Goal: Task Accomplishment & Management: Use online tool/utility

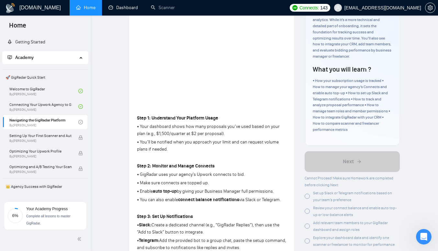
click at [113, 10] on link "Dashboard" at bounding box center [122, 8] width 29 height 6
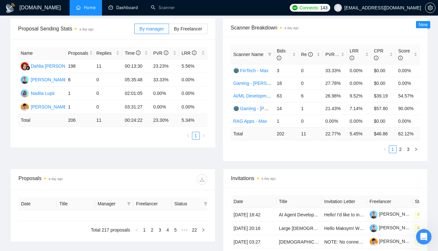
type input "[DATE]"
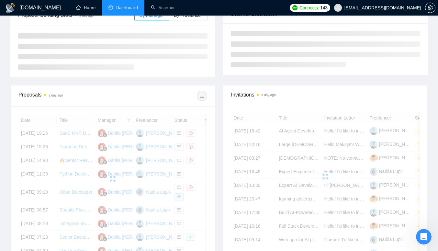
click at [86, 10] on link "Home" at bounding box center [85, 8] width 19 height 6
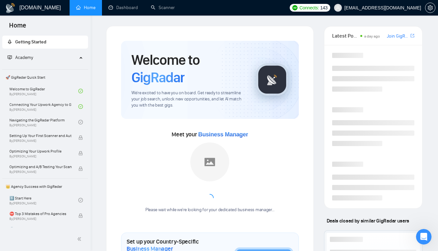
click at [54, 121] on link "Navigating the GigRadar Platform By [PERSON_NAME]" at bounding box center [43, 122] width 69 height 14
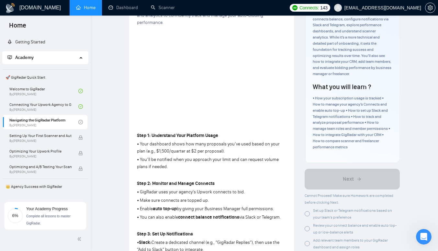
scroll to position [75, 0]
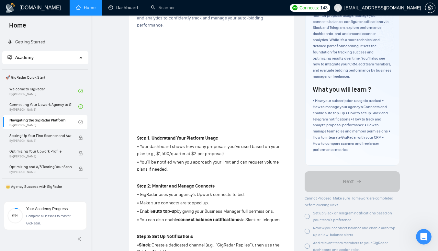
click at [133, 8] on link "Dashboard" at bounding box center [122, 8] width 29 height 6
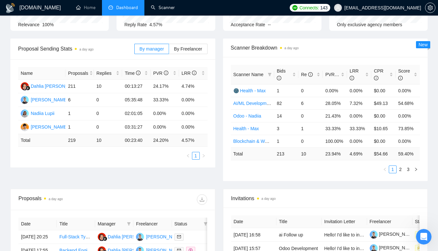
click at [155, 10] on link "Scanner" at bounding box center [163, 8] width 24 height 6
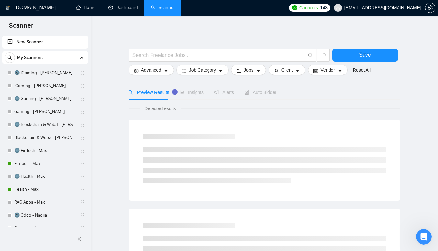
click at [88, 10] on link "Home" at bounding box center [85, 8] width 19 height 6
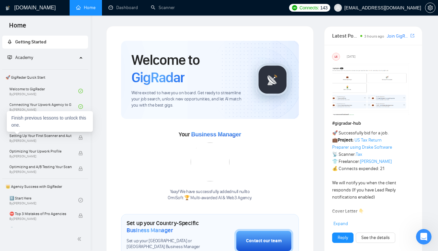
click at [25, 123] on div "Finish previous lessons to unlock this one." at bounding box center [50, 121] width 86 height 21
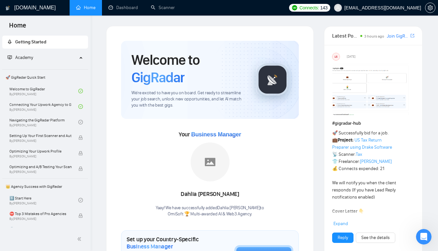
click at [74, 121] on link "Navigating the GigRadar Platform By [PERSON_NAME]" at bounding box center [43, 122] width 69 height 14
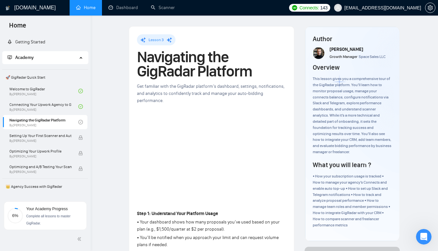
click at [22, 10] on h1 "[DOMAIN_NAME]" at bounding box center [34, 8] width 41 height 16
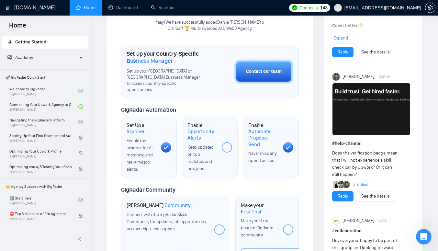
scroll to position [188, 0]
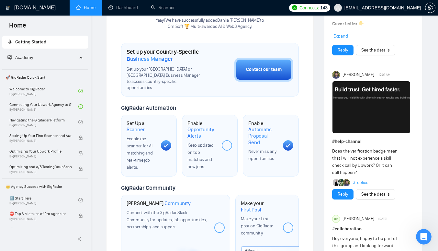
click at [199, 144] on span "Keep updated on top matches and new jobs." at bounding box center [201, 155] width 26 height 27
click at [199, 143] on span "Keep updated on top matches and new jobs." at bounding box center [201, 155] width 26 height 27
click at [196, 126] on span "Opportunity Alerts" at bounding box center [202, 132] width 29 height 13
click at [197, 142] on span "Keep updated on top matches and new jobs." at bounding box center [201, 155] width 26 height 27
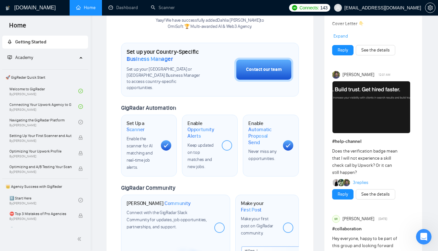
click at [212, 145] on span "Keep updated on top matches and new jobs." at bounding box center [201, 155] width 26 height 27
click at [207, 164] on div "Enable Opportunity Alerts Keep updated on top matches and new jobs." at bounding box center [210, 146] width 56 height 62
click at [209, 159] on div "Enable Opportunity Alerts Keep updated on top matches and new jobs." at bounding box center [210, 146] width 56 height 62
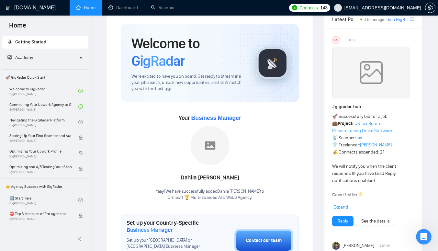
scroll to position [25, 0]
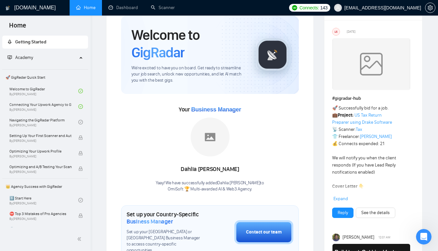
click at [74, 121] on link "Navigating the GigRadar Platform By [PERSON_NAME]" at bounding box center [43, 122] width 69 height 14
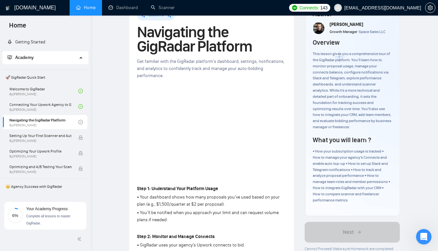
click at [22, 43] on link "Getting Started" at bounding box center [26, 42] width 38 height 6
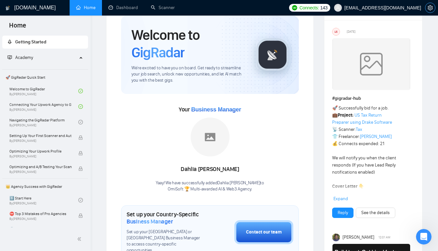
click at [430, 9] on icon "setting" at bounding box center [430, 7] width 5 height 5
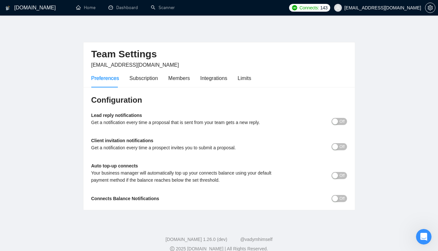
click at [142, 82] on div "Subscription" at bounding box center [144, 78] width 28 height 18
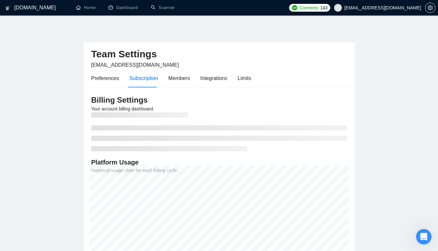
click at [175, 82] on div "Members" at bounding box center [179, 78] width 22 height 18
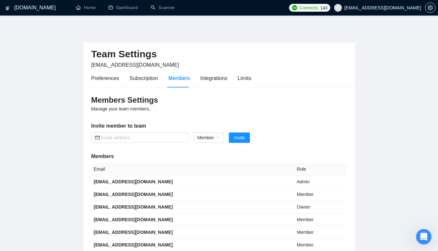
click at [221, 85] on div "Integrations" at bounding box center [213, 78] width 27 height 18
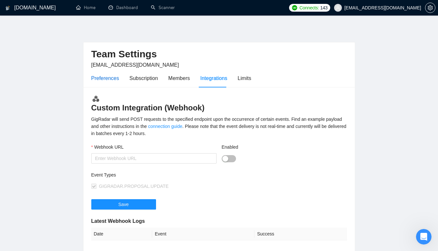
click at [108, 80] on div "Preferences" at bounding box center [105, 78] width 28 height 8
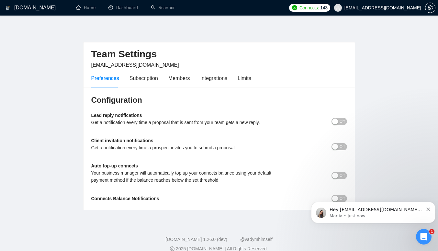
click at [354, 216] on p "Mariia • Just now" at bounding box center [377, 216] width 94 height 6
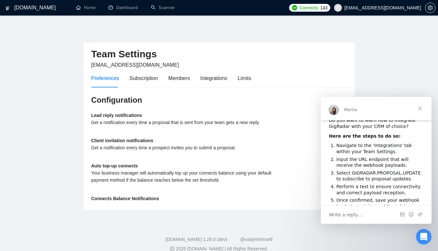
scroll to position [10, 0]
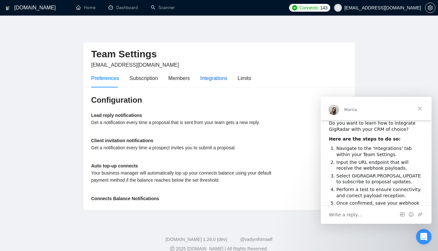
click at [218, 82] on div "Integrations" at bounding box center [213, 78] width 27 height 8
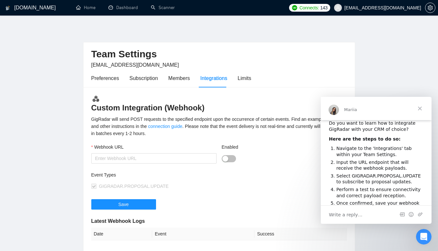
click at [424, 109] on span "Close" at bounding box center [419, 108] width 23 height 23
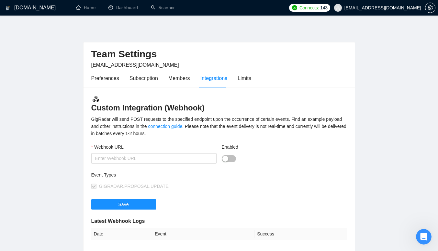
click at [104, 85] on div "Preferences" at bounding box center [105, 78] width 28 height 18
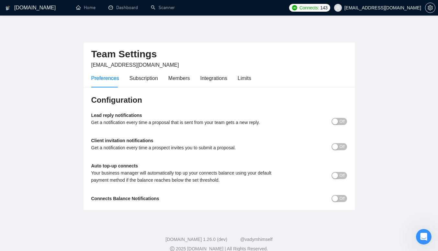
click at [113, 118] on div "Lead reply notifications Get a notification every time a proposal that is sent …" at bounding box center [187, 121] width 192 height 19
click at [117, 126] on div "Get a notification every time a proposal that is sent from your team gets a new…" at bounding box center [187, 122] width 192 height 7
click at [341, 121] on span "Off" at bounding box center [342, 121] width 5 height 7
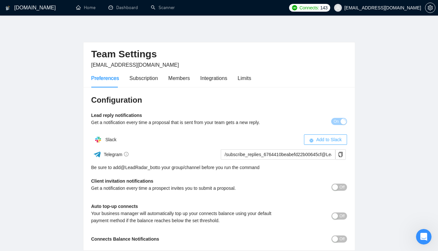
click at [320, 139] on span "Add to Slack" at bounding box center [329, 139] width 26 height 7
click at [89, 7] on link "Home" at bounding box center [85, 8] width 19 height 6
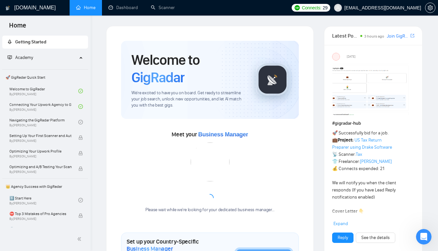
click at [45, 122] on link "Navigating the GigRadar Platform By [PERSON_NAME]" at bounding box center [43, 122] width 69 height 14
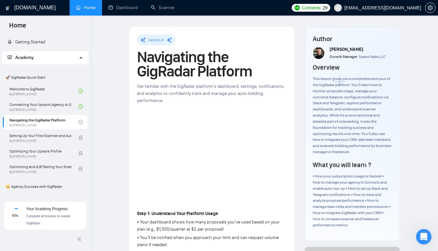
click at [66, 122] on link "Navigating the GigRadar Platform By [PERSON_NAME]" at bounding box center [43, 122] width 69 height 14
click at [428, 5] on button "button" at bounding box center [430, 8] width 10 height 10
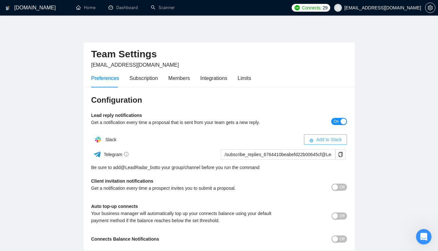
click at [330, 142] on span "Add to Slack" at bounding box center [329, 139] width 26 height 7
click at [333, 188] on div "button" at bounding box center [335, 187] width 6 height 6
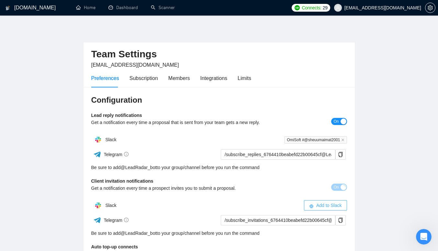
click at [326, 209] on button "Add to Slack" at bounding box center [325, 205] width 43 height 10
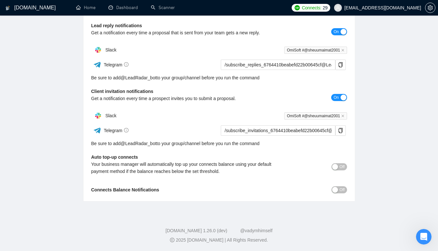
scroll to position [89, 0]
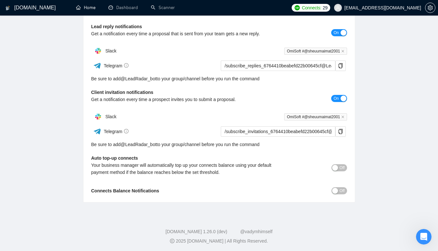
click at [96, 10] on link "Home" at bounding box center [85, 8] width 19 height 6
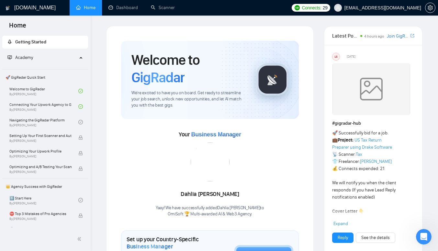
click at [37, 121] on link "Navigating the GigRadar Platform By [PERSON_NAME]" at bounding box center [43, 122] width 69 height 14
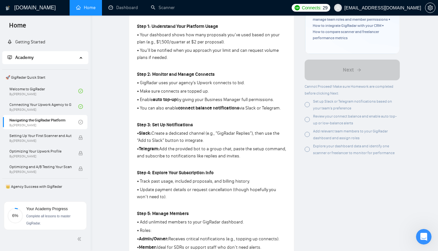
scroll to position [188, 0]
click at [365, 105] on div "Set up Slack or Telegram notifications based on your team’s preference" at bounding box center [356, 104] width 87 height 14
click at [431, 7] on icon "setting" at bounding box center [430, 7] width 5 height 5
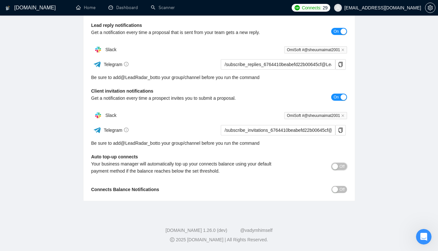
click at [340, 163] on span "Off" at bounding box center [342, 166] width 5 height 7
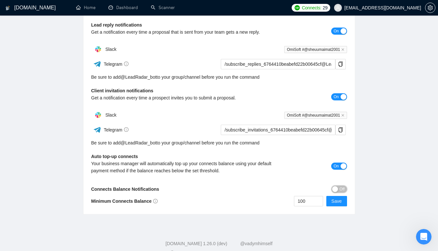
click at [338, 191] on button "Off" at bounding box center [340, 189] width 16 height 7
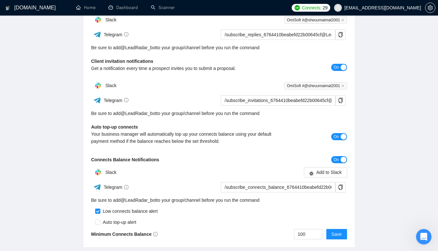
scroll to position [120, 0]
click at [340, 173] on span "Add to Slack" at bounding box center [329, 171] width 26 height 7
click at [343, 235] on button "Save" at bounding box center [336, 234] width 21 height 10
click at [342, 231] on button "Save" at bounding box center [336, 234] width 21 height 10
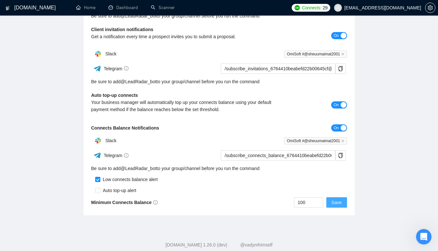
scroll to position [154, 0]
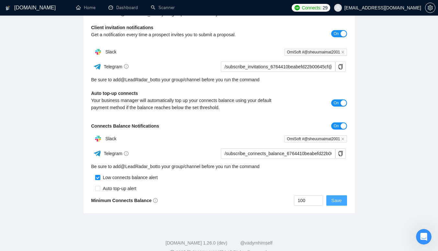
click at [341, 203] on span "Save" at bounding box center [337, 200] width 10 height 7
click at [333, 198] on span "Save" at bounding box center [337, 200] width 10 height 7
click at [91, 10] on link "Home" at bounding box center [85, 8] width 19 height 6
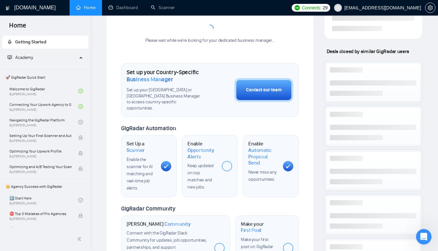
scroll to position [176, 0]
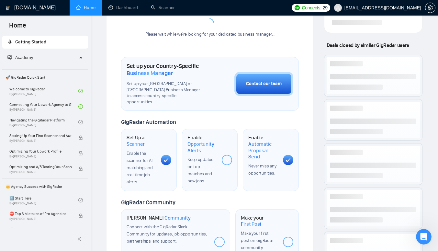
click at [74, 120] on link "Navigating the GigRadar Platform By [PERSON_NAME]" at bounding box center [43, 122] width 69 height 14
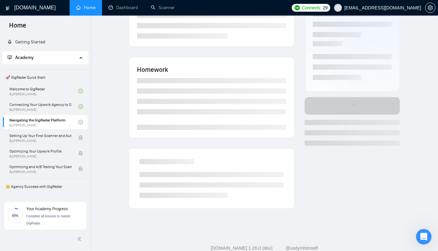
scroll to position [84, 0]
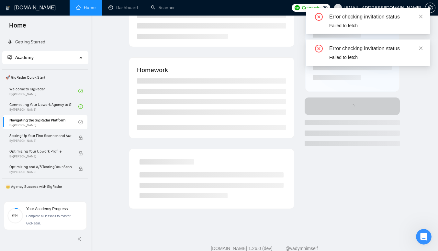
click at [419, 79] on body "Home Getting Started Academy 🚀 GigRadar Quick Start Welcome to GigRadar By [PER…" at bounding box center [219, 41] width 438 height 251
click at [422, 48] on icon "close" at bounding box center [421, 48] width 5 height 5
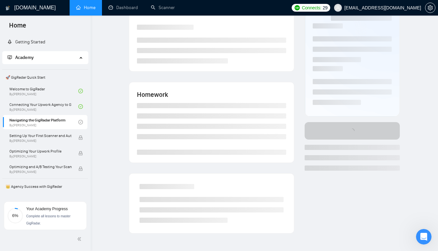
scroll to position [55, 0]
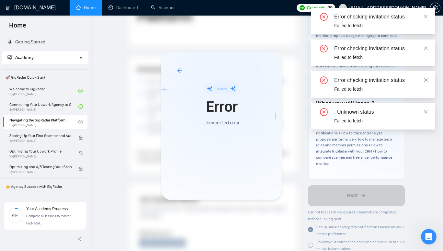
click at [427, 15] on icon "close" at bounding box center [426, 16] width 5 height 5
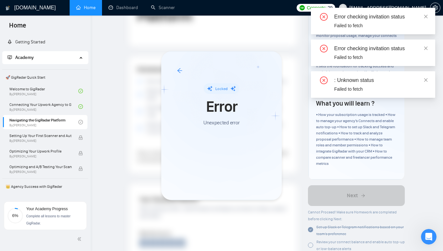
click at [427, 21] on div "Error checking invitation status Failed to fetch" at bounding box center [373, 21] width 124 height 27
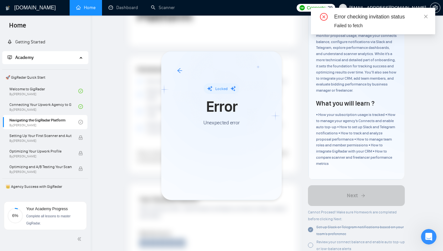
click at [428, 17] on icon "close" at bounding box center [426, 16] width 5 height 5
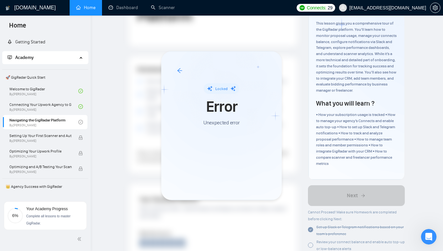
click at [178, 72] on icon "arrow-left" at bounding box center [180, 71] width 6 height 6
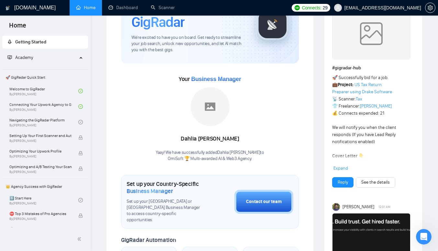
click at [25, 126] on link "Navigating the GigRadar Platform By [PERSON_NAME]" at bounding box center [43, 122] width 69 height 14
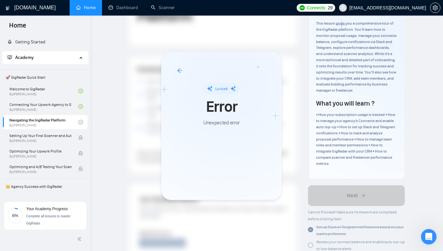
click at [181, 71] on icon "arrow-left" at bounding box center [179, 70] width 5 height 5
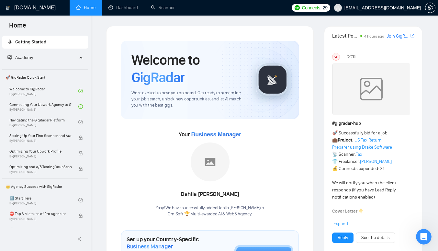
click at [42, 119] on link "Navigating the GigRadar Platform By [PERSON_NAME]" at bounding box center [43, 122] width 69 height 14
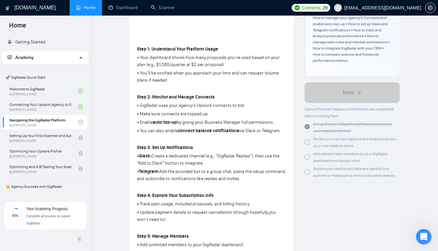
scroll to position [166, 0]
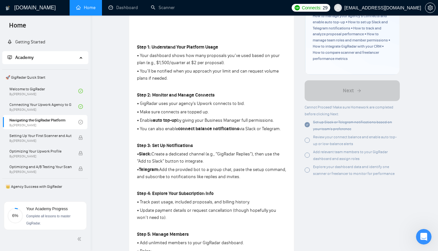
click at [333, 140] on div "Review your connect balance and enable auto top-up or low-balance alerts" at bounding box center [356, 140] width 87 height 14
click at [307, 141] on div at bounding box center [307, 140] width 5 height 5
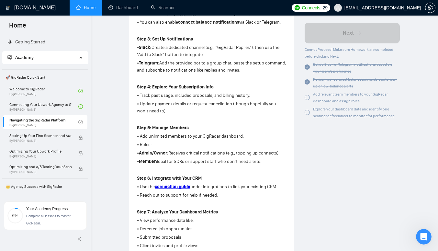
scroll to position [276, 0]
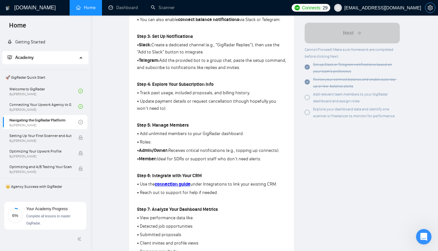
click at [433, 7] on icon "setting" at bounding box center [430, 7] width 5 height 5
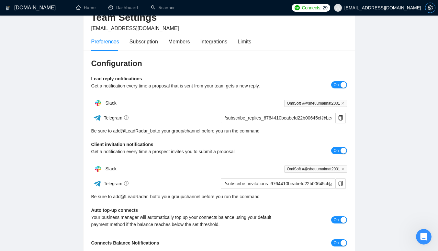
scroll to position [29, 0]
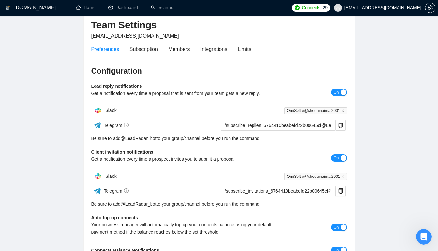
click at [186, 56] on div "Members" at bounding box center [179, 49] width 22 height 18
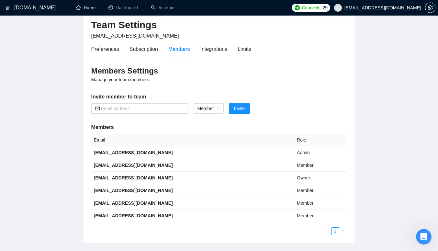
click at [85, 10] on link "Home" at bounding box center [85, 8] width 19 height 6
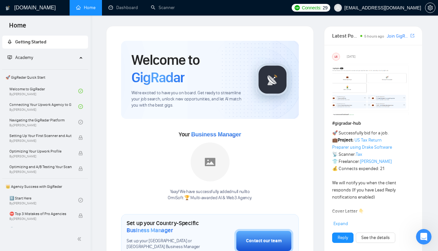
click at [43, 128] on link "Navigating the GigRadar Platform By [PERSON_NAME]" at bounding box center [43, 122] width 69 height 14
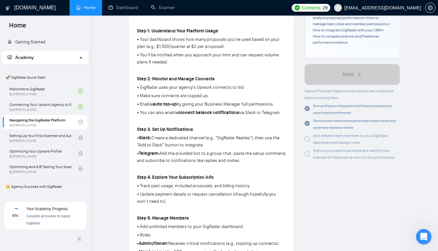
scroll to position [185, 0]
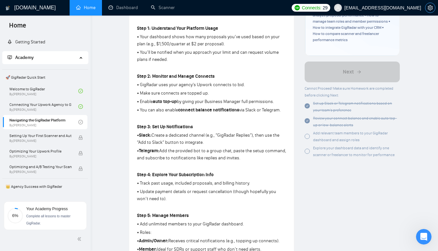
click at [429, 9] on icon "setting" at bounding box center [430, 7] width 5 height 5
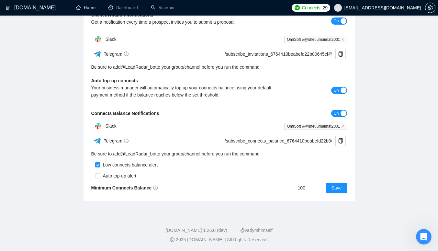
click at [88, 10] on link "Home" at bounding box center [85, 8] width 19 height 6
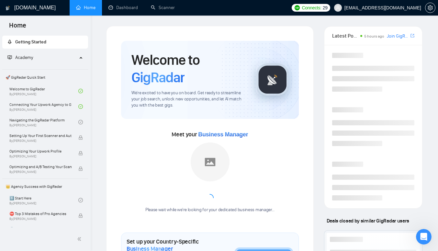
click at [57, 121] on link "Navigating the GigRadar Platform By [PERSON_NAME]" at bounding box center [43, 122] width 69 height 14
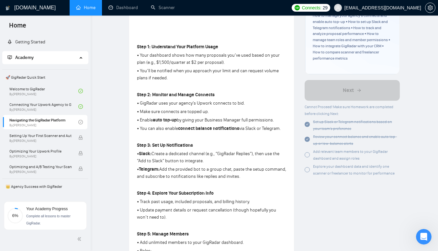
scroll to position [169, 0]
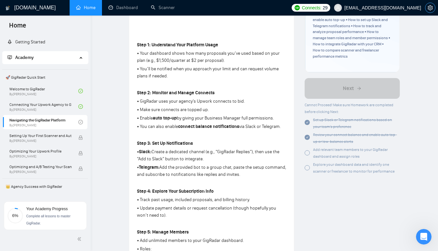
click at [433, 9] on icon "setting" at bounding box center [430, 7] width 5 height 5
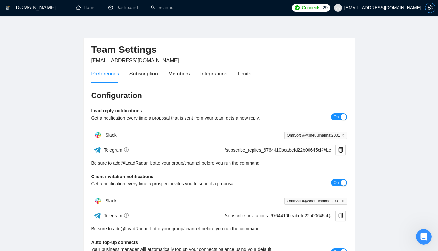
scroll to position [4, 0]
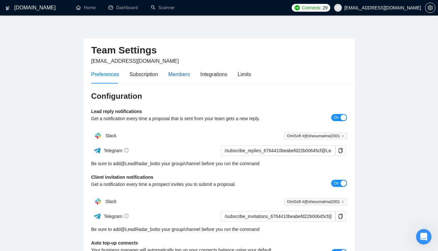
click at [187, 77] on div "Members" at bounding box center [179, 74] width 22 height 8
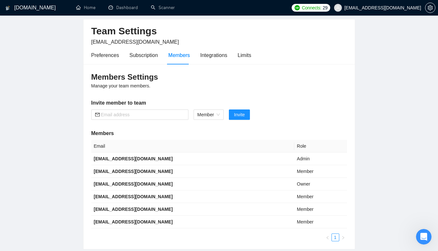
scroll to position [24, 0]
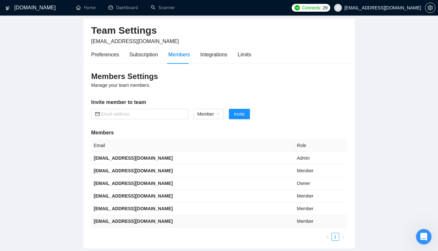
click at [305, 221] on td "Member" at bounding box center [320, 221] width 52 height 13
click at [305, 223] on td "Member" at bounding box center [320, 221] width 52 height 13
click at [208, 116] on span "Member" at bounding box center [209, 114] width 22 height 10
click at [208, 137] on div "Member" at bounding box center [208, 137] width 23 height 7
click at [163, 113] on input "text" at bounding box center [143, 113] width 84 height 7
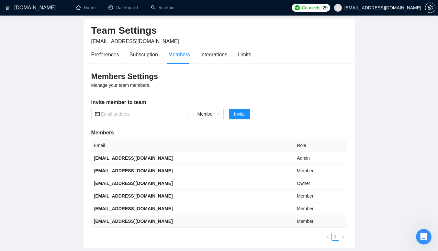
click at [143, 224] on td "[EMAIL_ADDRESS][DOMAIN_NAME]" at bounding box center [192, 221] width 203 height 13
click at [147, 219] on b "[EMAIL_ADDRESS][DOMAIN_NAME]" at bounding box center [133, 221] width 79 height 5
click at [337, 239] on link "1" at bounding box center [335, 236] width 7 height 7
click at [161, 187] on td "[EMAIL_ADDRESS][DOMAIN_NAME]" at bounding box center [192, 183] width 203 height 13
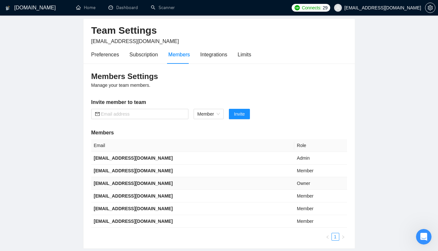
click at [162, 186] on td "[EMAIL_ADDRESS][DOMAIN_NAME]" at bounding box center [192, 183] width 203 height 13
click at [243, 113] on span "Invite" at bounding box center [239, 113] width 11 height 7
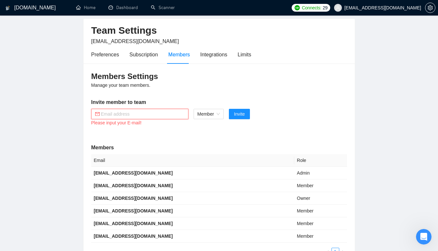
click at [139, 111] on input "text" at bounding box center [143, 113] width 84 height 7
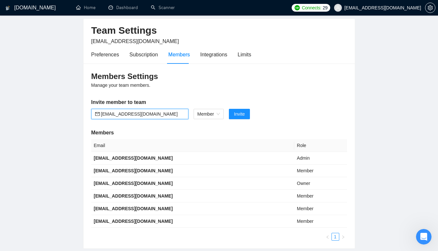
type input "[EMAIL_ADDRESS][DOMAIN_NAME]"
click at [239, 115] on span "Invite" at bounding box center [239, 113] width 11 height 7
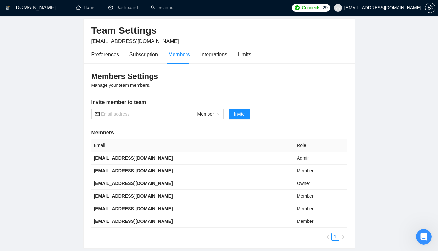
click at [92, 9] on link "Home" at bounding box center [85, 8] width 19 height 6
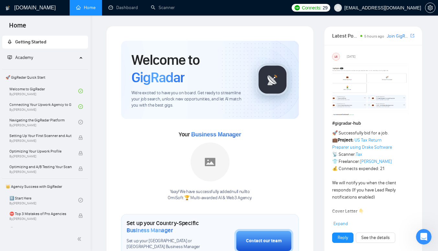
click at [67, 126] on link "Navigating the GigRadar Platform By [PERSON_NAME]" at bounding box center [43, 122] width 69 height 14
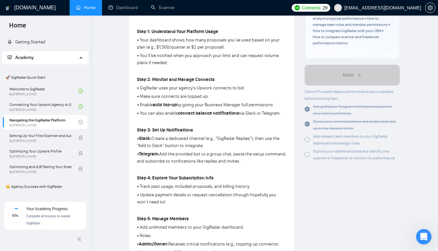
scroll to position [188, 0]
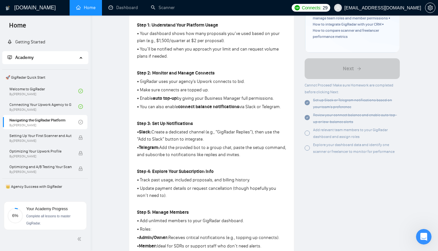
click at [344, 135] on span "Add relevant team members to your GigRadar dashboard and assign roles" at bounding box center [350, 133] width 75 height 11
click at [306, 132] on div at bounding box center [307, 133] width 5 height 5
click at [125, 6] on link "Dashboard" at bounding box center [122, 8] width 29 height 6
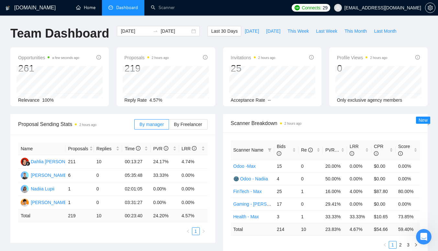
click at [87, 9] on link "Home" at bounding box center [85, 8] width 19 height 6
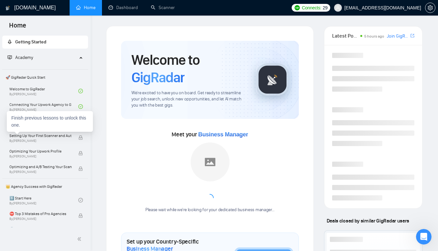
click at [56, 120] on div "Finish previous lessons to unlock this one." at bounding box center [50, 121] width 86 height 21
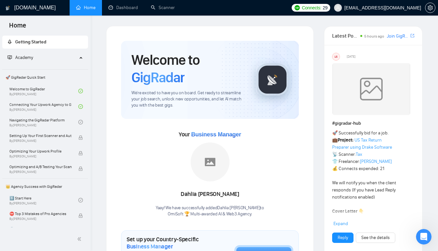
click at [67, 124] on link "Navigating the GigRadar Platform By [PERSON_NAME]" at bounding box center [43, 122] width 69 height 14
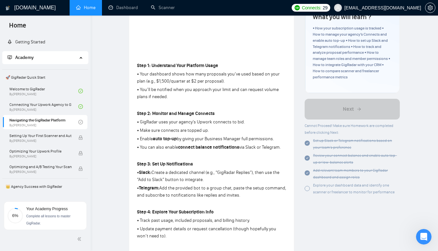
scroll to position [147, 0]
click at [112, 10] on link "Dashboard" at bounding box center [122, 8] width 29 height 6
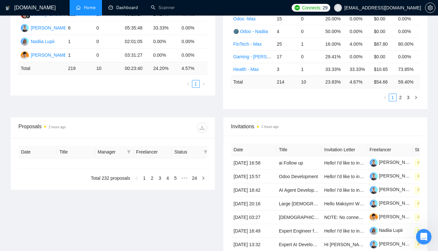
type input "[DATE]"
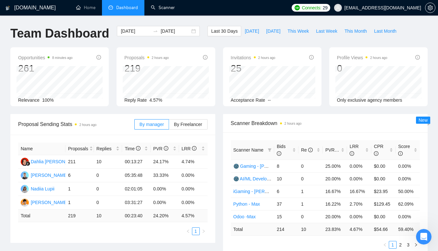
click at [164, 7] on link "Scanner" at bounding box center [163, 8] width 24 height 6
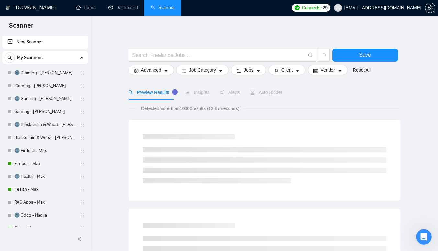
click at [70, 124] on link "🌚 Blockchain & Web3 - [PERSON_NAME]" at bounding box center [45, 124] width 62 height 13
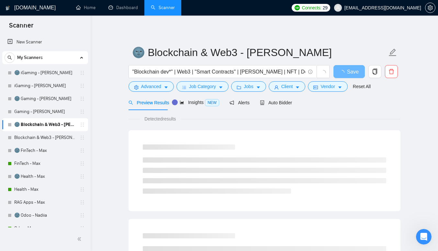
click at [7, 126] on div "🌚 Blockchain & Web3 - [PERSON_NAME]" at bounding box center [45, 124] width 86 height 13
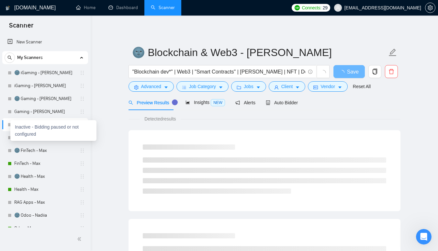
click at [9, 126] on div at bounding box center [10, 125] width 4 height 4
